Goal: Navigation & Orientation: Find specific page/section

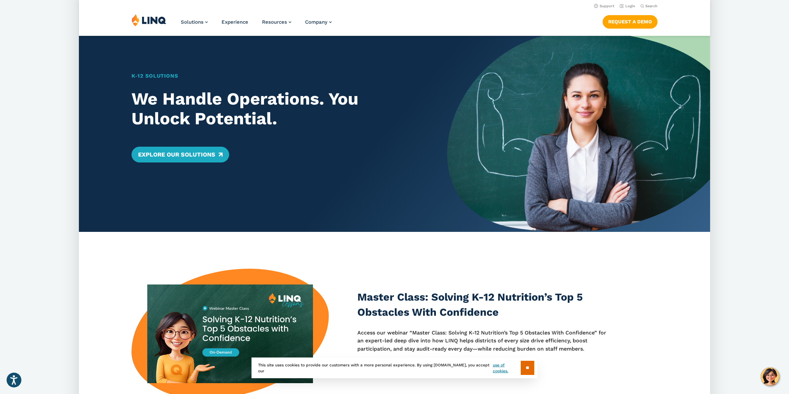
scroll to position [19, 0]
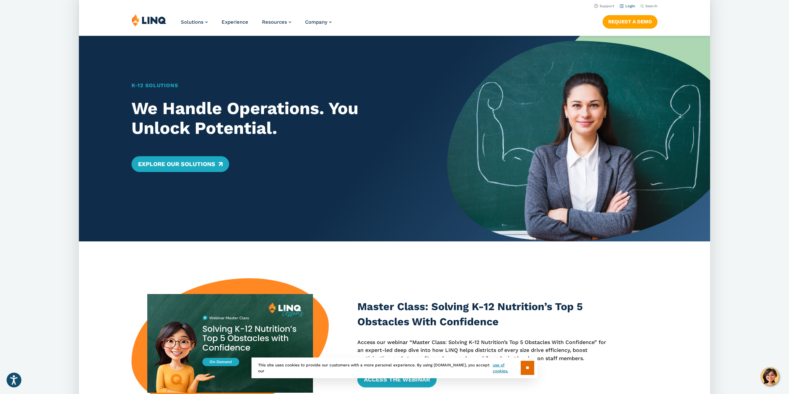
click at [632, 5] on link "Login" at bounding box center [626, 6] width 15 height 4
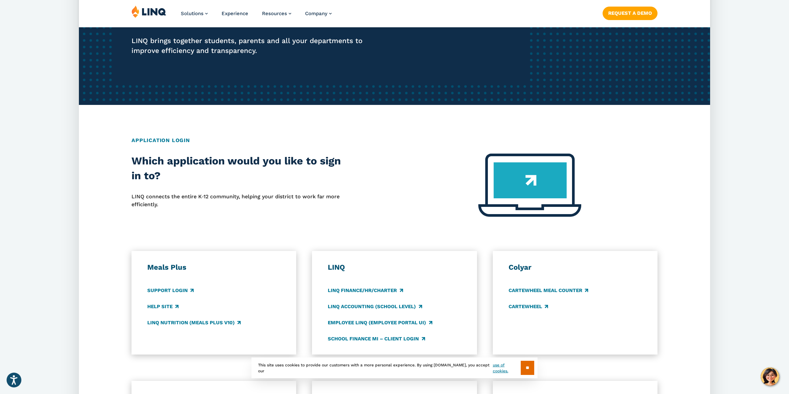
scroll to position [155, 0]
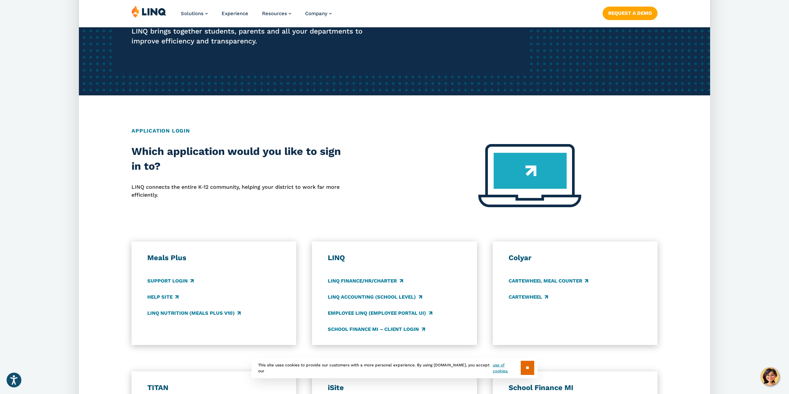
click at [153, 383] on h3 "TITAN" at bounding box center [213, 387] width 133 height 9
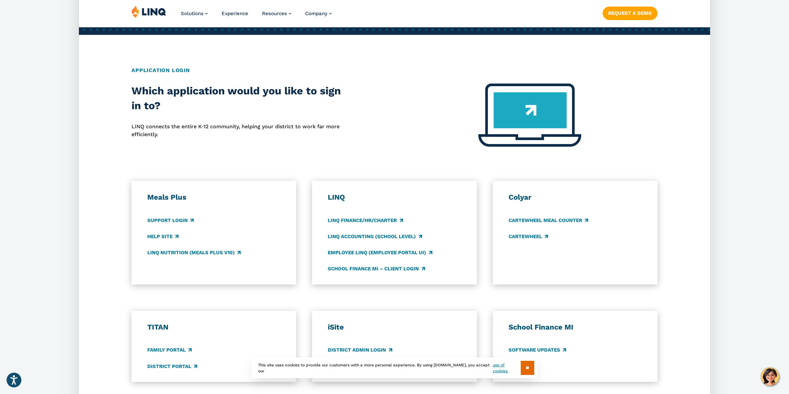
scroll to position [216, 0]
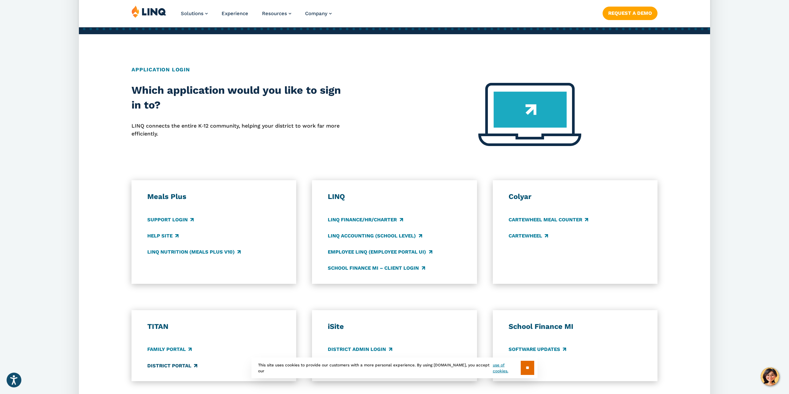
click at [165, 362] on link "District Portal" at bounding box center [172, 365] width 50 height 7
